Goal: Obtain resource: Obtain resource

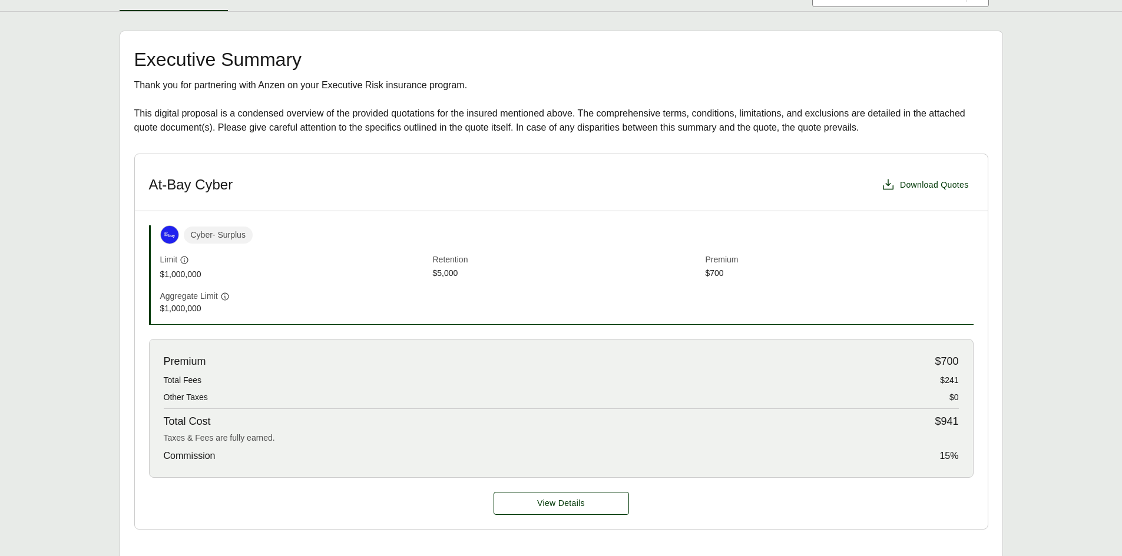
scroll to position [195, 0]
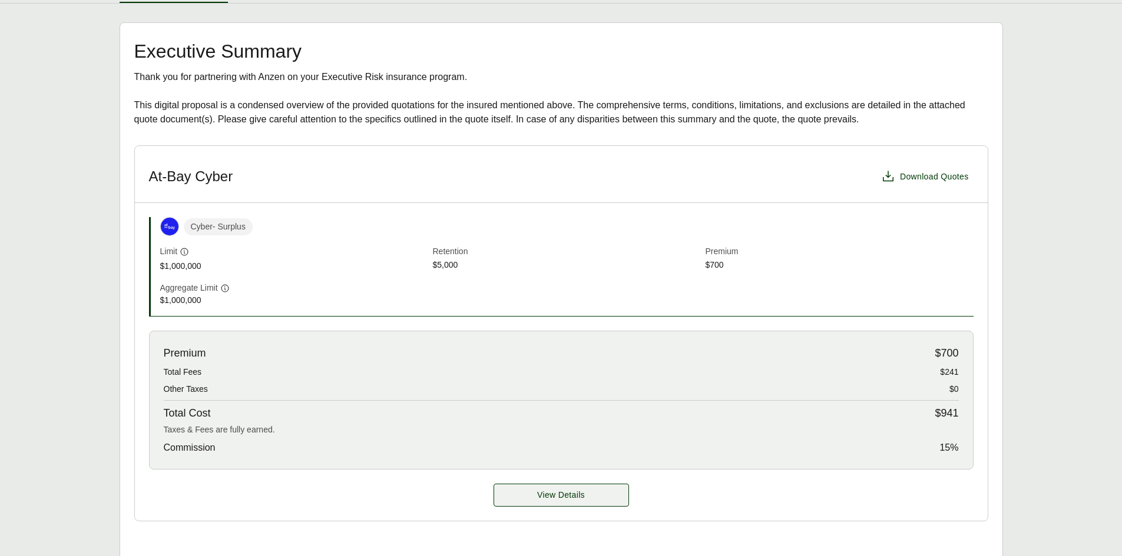
click at [578, 500] on span "View Details" at bounding box center [561, 495] width 48 height 12
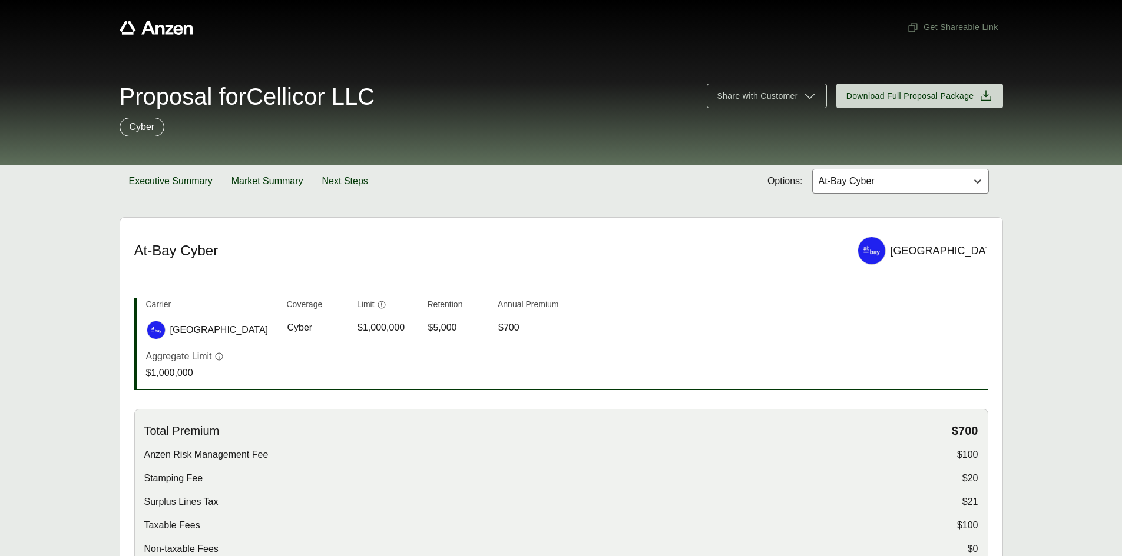
click at [977, 182] on icon at bounding box center [977, 182] width 7 height 4
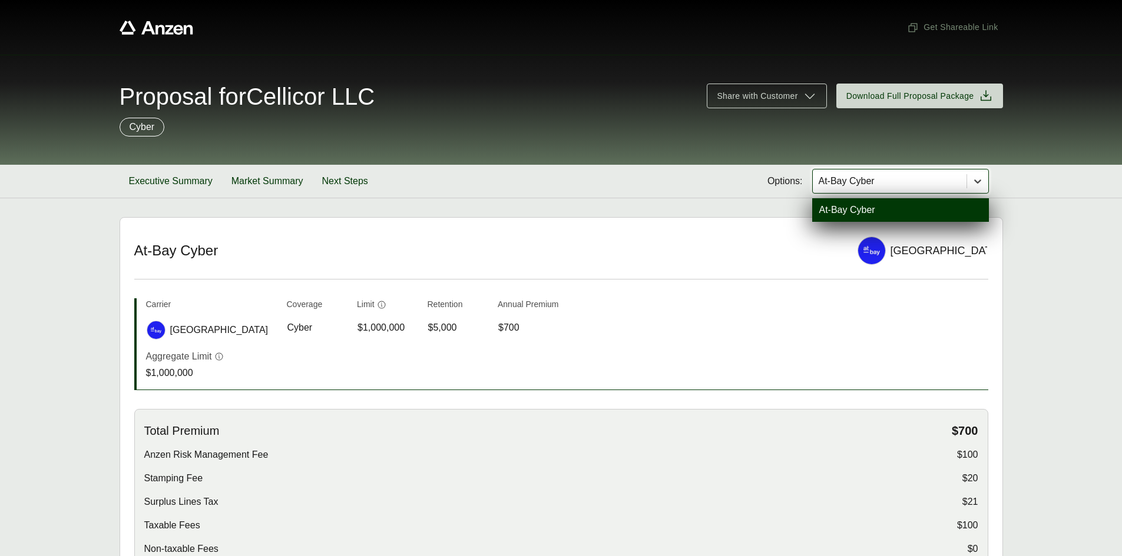
click at [977, 182] on icon at bounding box center [977, 182] width 7 height 4
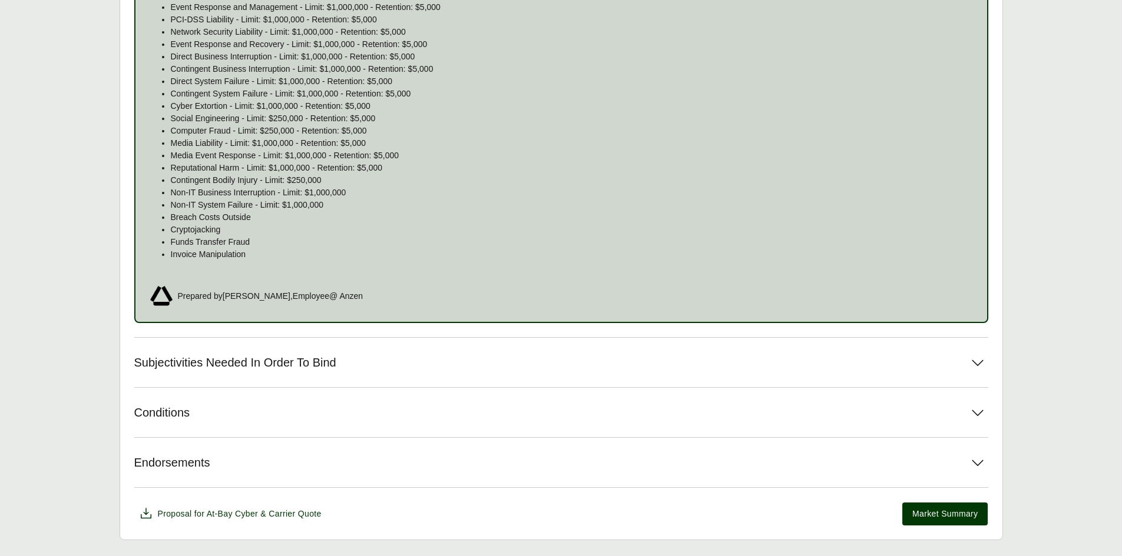
scroll to position [753, 0]
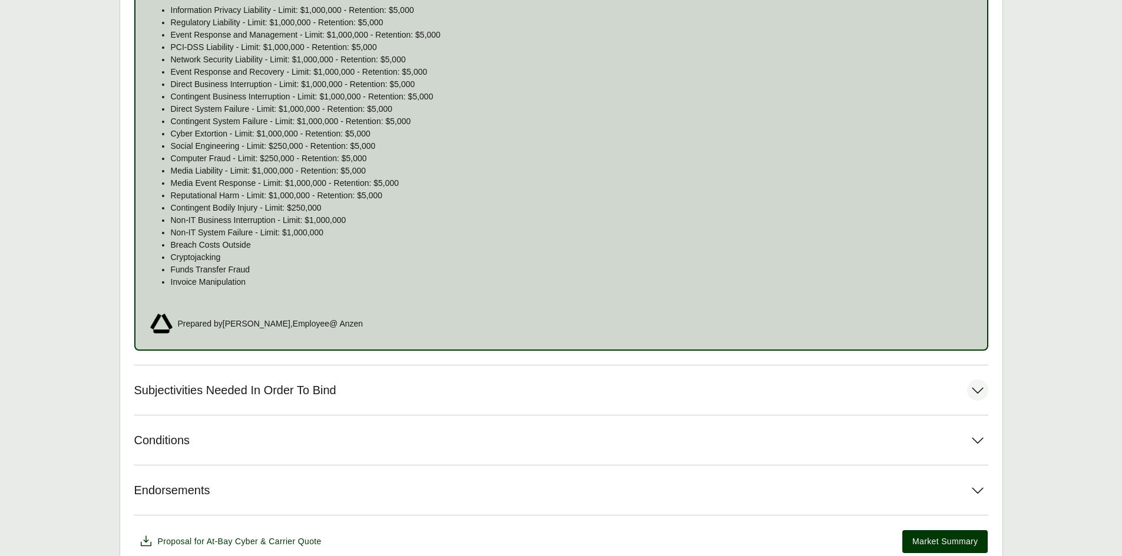
click at [979, 389] on icon at bounding box center [977, 390] width 21 height 21
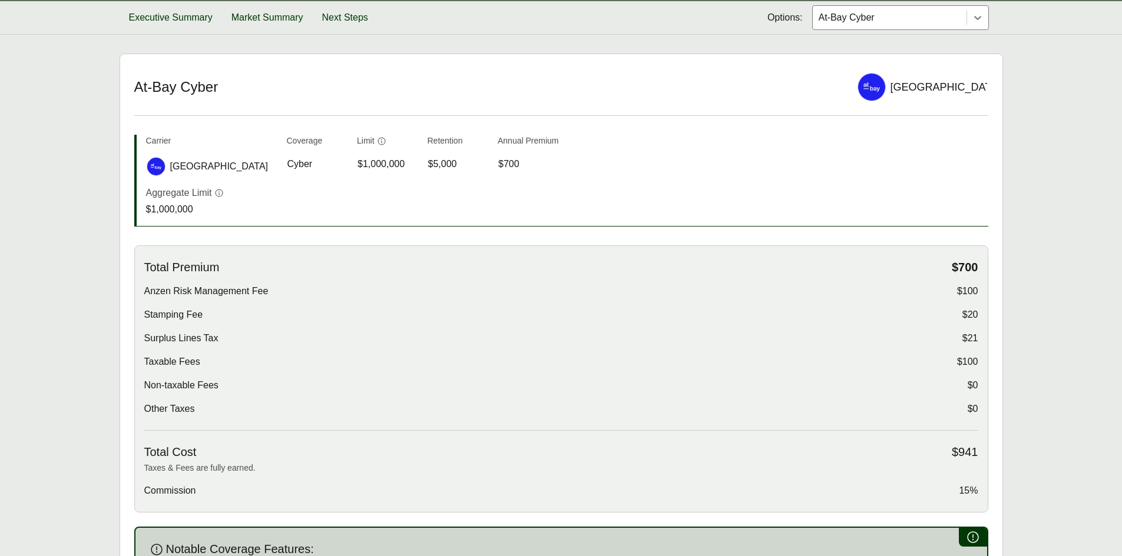
scroll to position [0, 0]
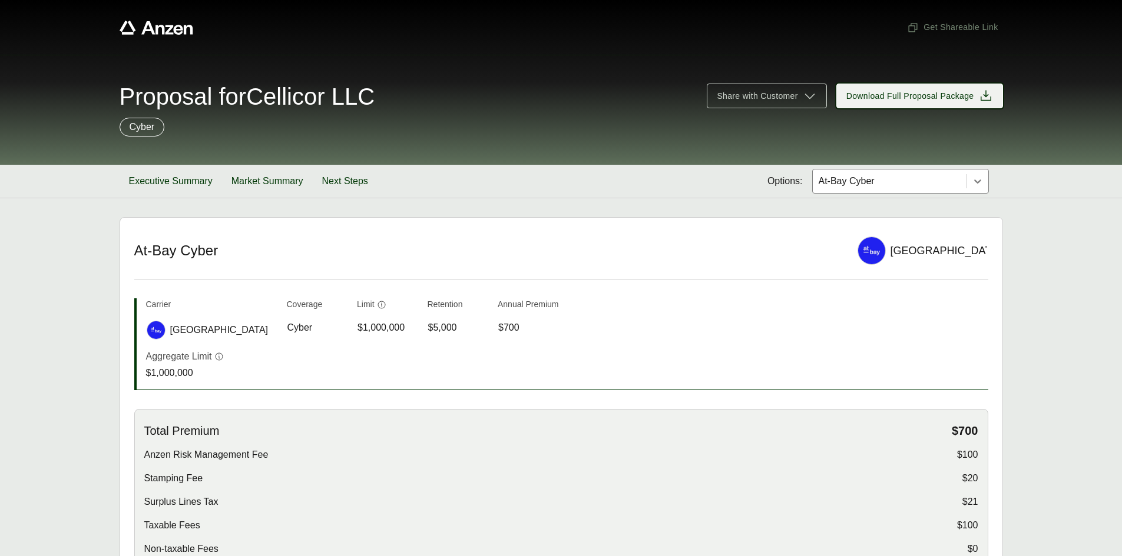
click at [902, 97] on span "Download Full Proposal Package" at bounding box center [910, 96] width 128 height 12
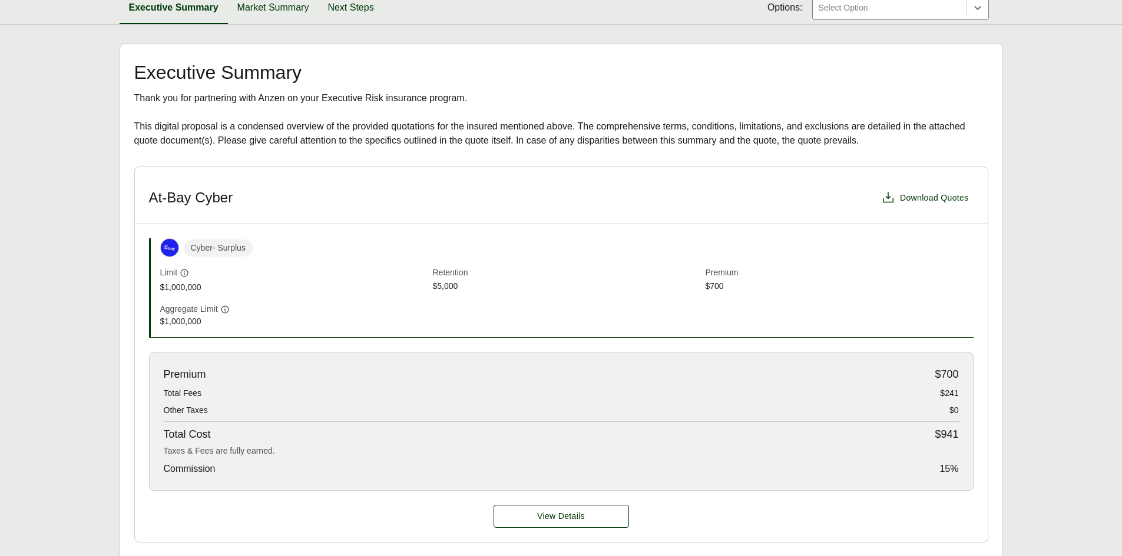
scroll to position [195, 0]
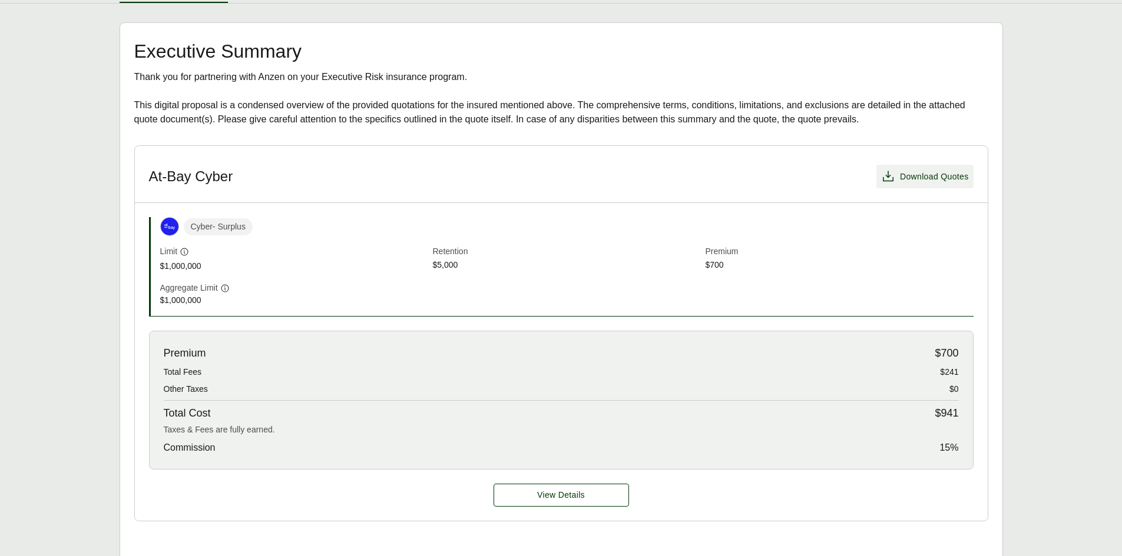
click at [903, 177] on span "Download Quotes" at bounding box center [934, 177] width 69 height 12
